Goal: Information Seeking & Learning: Find contact information

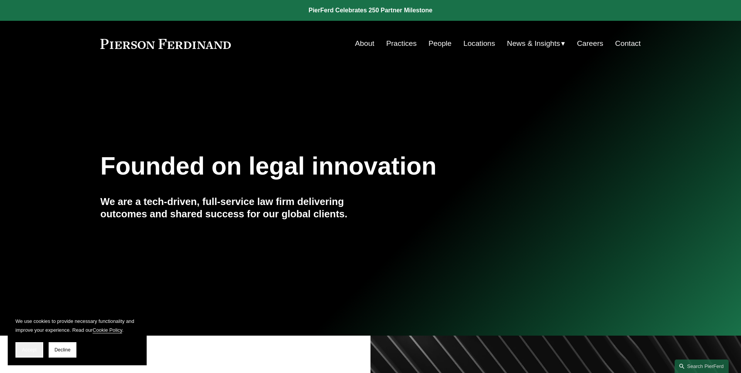
click at [34, 351] on span "Accept" at bounding box center [29, 350] width 15 height 5
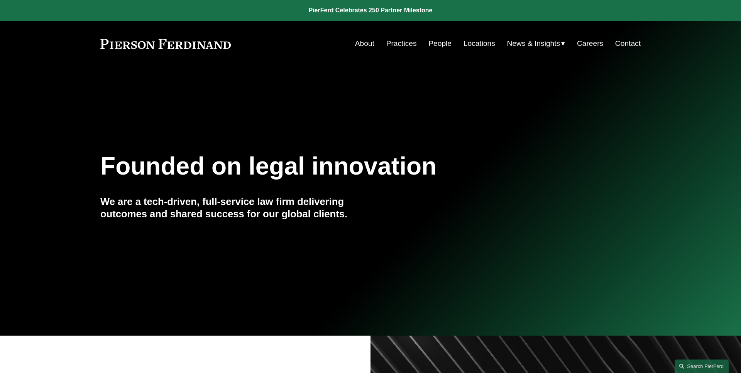
click at [436, 44] on link "People" at bounding box center [439, 43] width 23 height 15
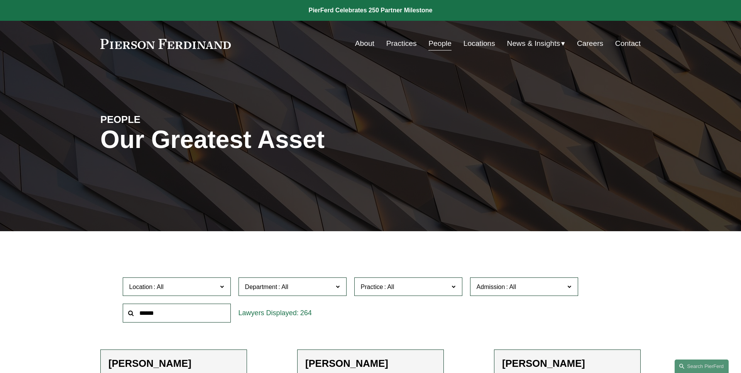
click at [151, 310] on input "text" at bounding box center [177, 313] width 108 height 19
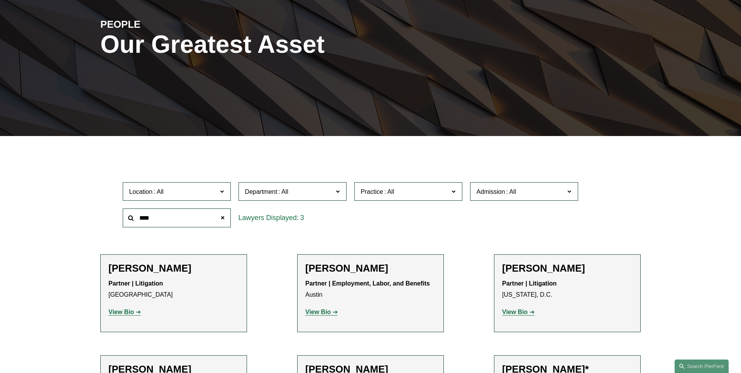
scroll to position [159, 0]
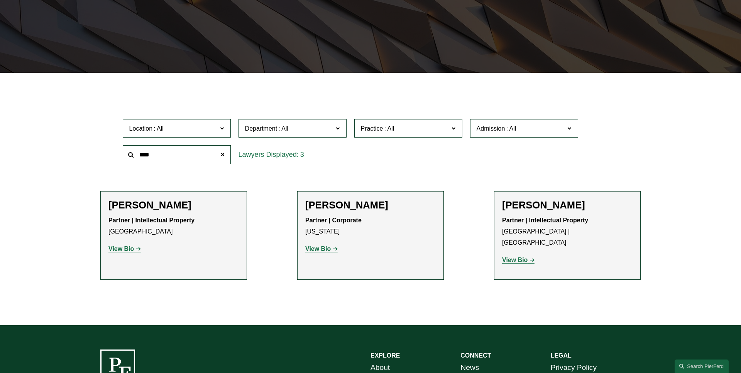
type input "****"
click at [513, 257] on strong "View Bio" at bounding box center [514, 260] width 25 height 7
click at [222, 157] on span at bounding box center [222, 154] width 15 height 15
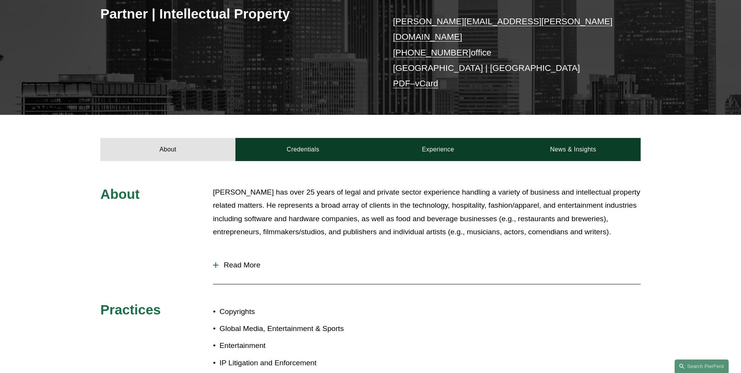
scroll to position [206, 0]
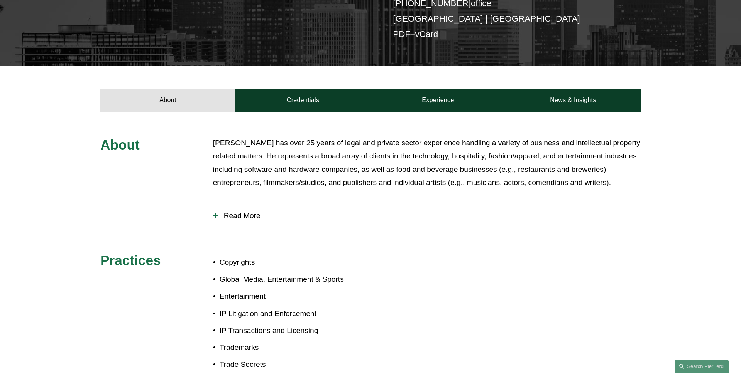
click at [233, 212] on span "Read More" at bounding box center [429, 216] width 422 height 8
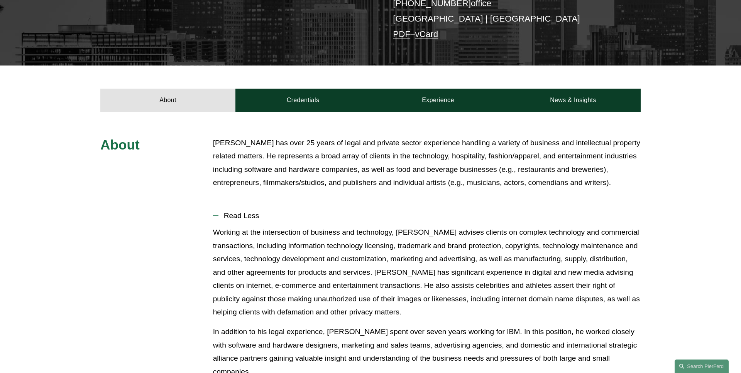
click at [588, 177] on p "Greg Perleberg has over 25 years of legal and private sector experience handlin…" at bounding box center [426, 163] width 427 height 53
copy p "comendians"
click at [594, 190] on p "Greg Perleberg has over 25 years of legal and private sector experience handlin…" at bounding box center [426, 163] width 427 height 53
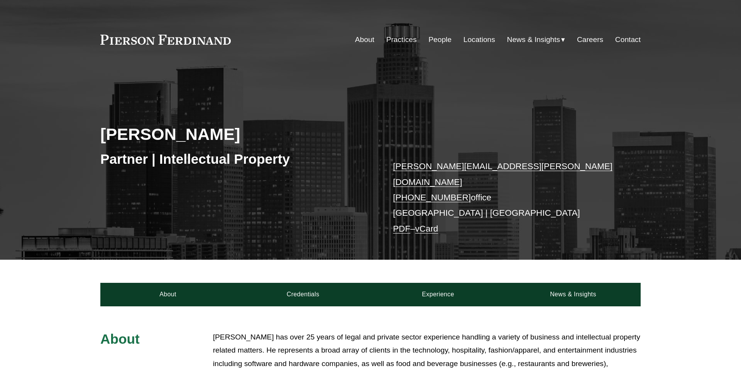
scroll to position [206, 0]
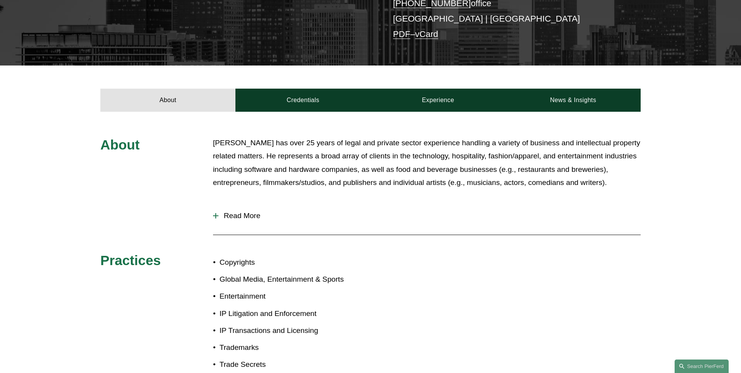
click at [270, 188] on p "Greg Perleberg has over 25 years of legal and private sector experience handlin…" at bounding box center [426, 163] width 427 height 53
click at [261, 212] on span "Read More" at bounding box center [429, 216] width 422 height 8
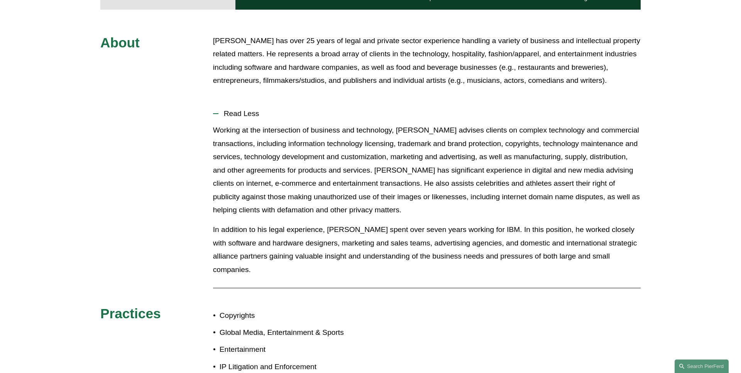
scroll to position [276, 0]
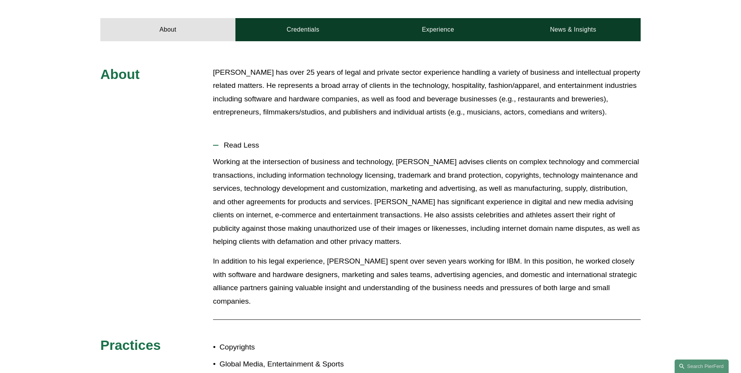
click at [234, 141] on span "Read Less" at bounding box center [429, 145] width 422 height 8
